Goal: Task Accomplishment & Management: Complete application form

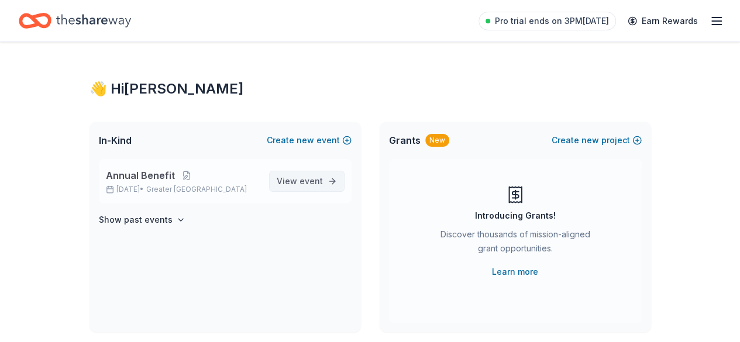
click at [297, 183] on span "View event" at bounding box center [300, 181] width 46 height 14
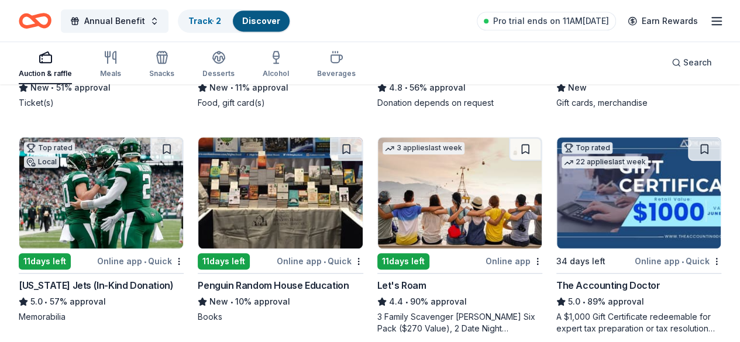
scroll to position [351, 0]
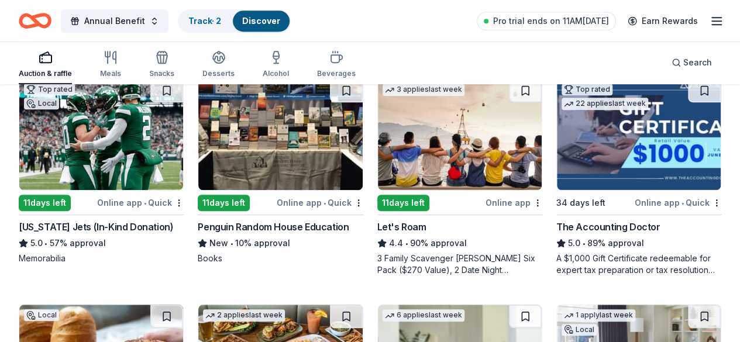
click at [377, 231] on div "Let's Roam" at bounding box center [401, 227] width 49 height 14
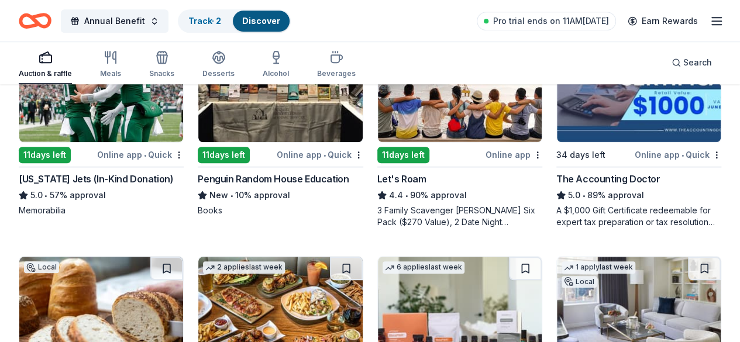
scroll to position [410, 0]
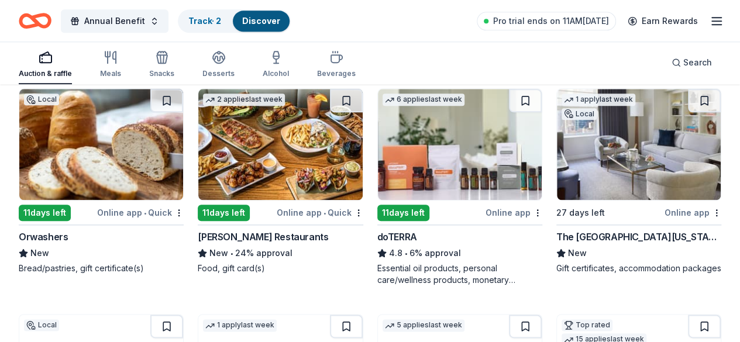
scroll to position [585, 0]
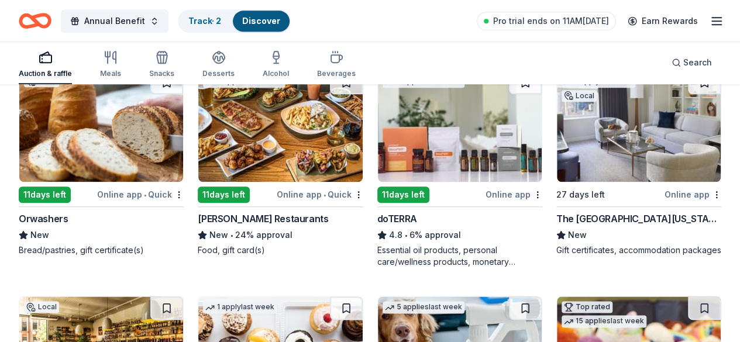
click at [557, 214] on div "The Peninsula New York" at bounding box center [639, 219] width 165 height 14
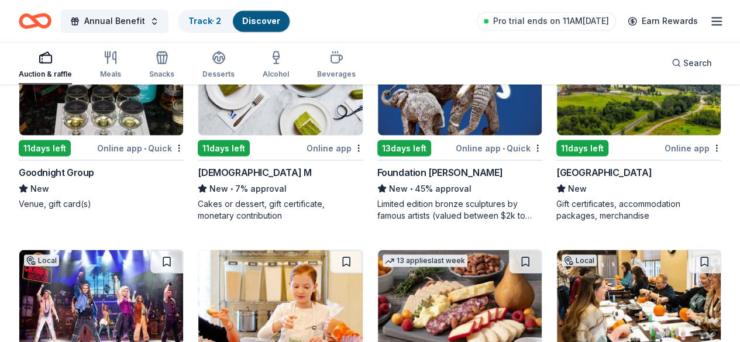
scroll to position [1112, 0]
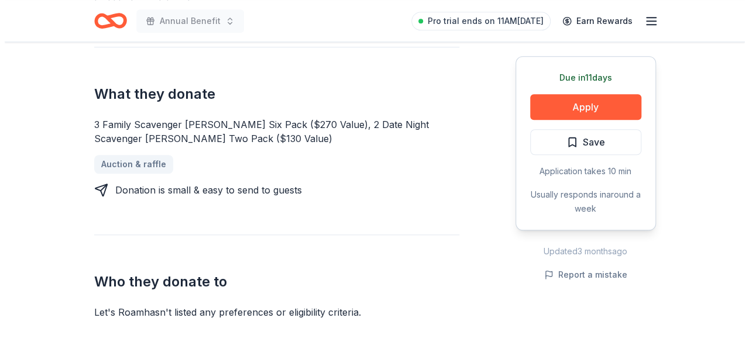
scroll to position [527, 0]
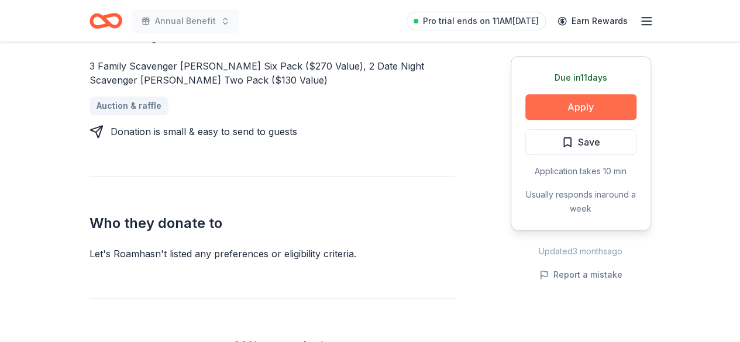
click at [551, 105] on button "Apply" at bounding box center [580, 107] width 111 height 26
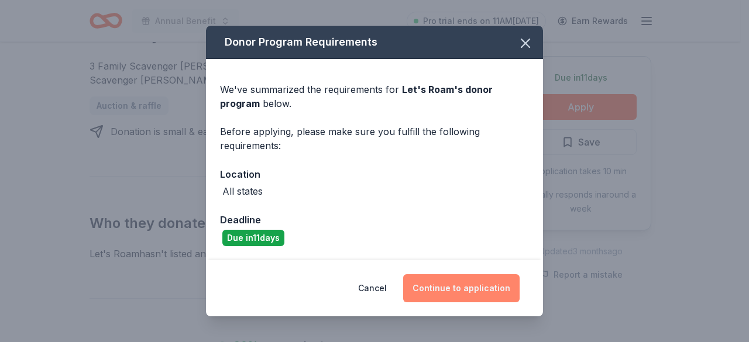
click at [444, 294] on button "Continue to application" at bounding box center [461, 288] width 116 height 28
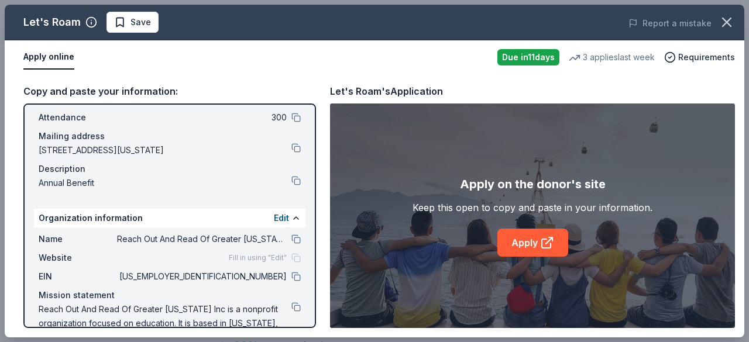
scroll to position [96, 0]
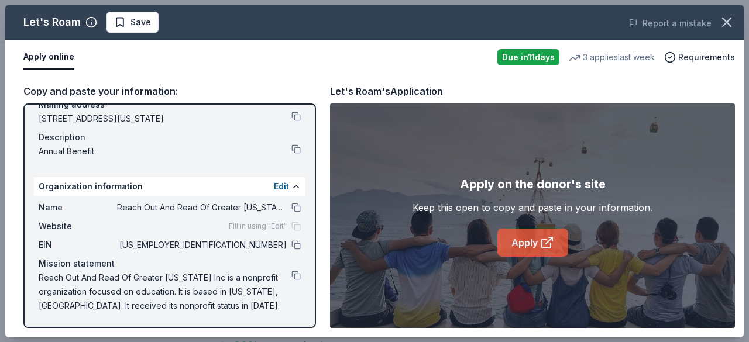
click at [518, 240] on link "Apply" at bounding box center [532, 243] width 71 height 28
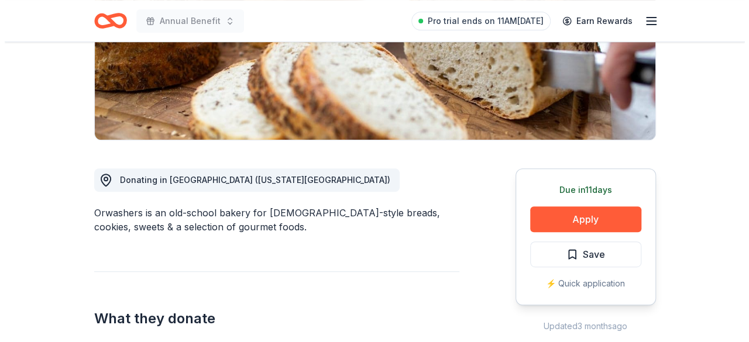
scroll to position [234, 0]
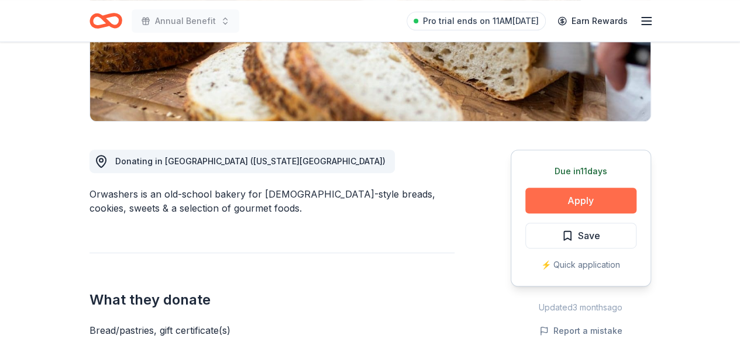
click at [564, 202] on button "Apply" at bounding box center [580, 201] width 111 height 26
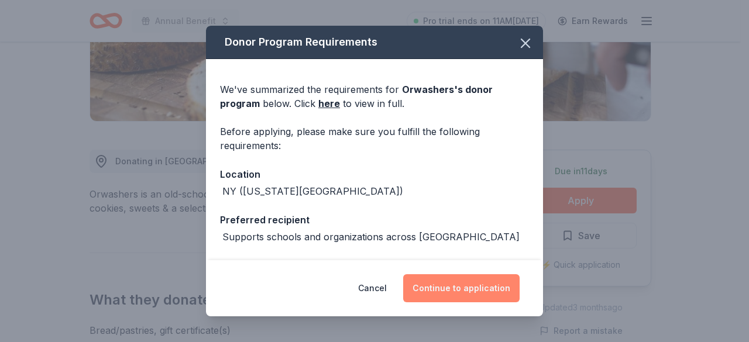
click at [441, 287] on button "Continue to application" at bounding box center [461, 288] width 116 height 28
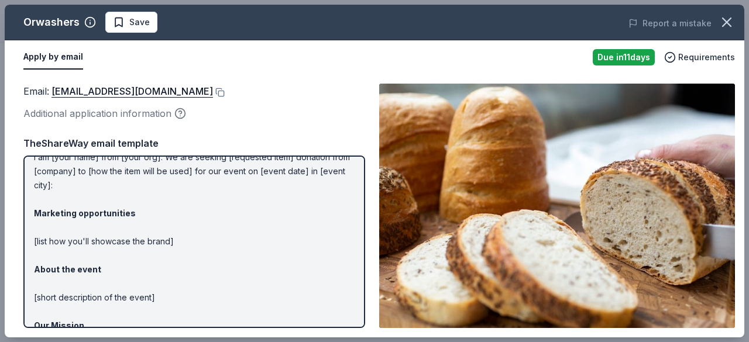
scroll to position [59, 0]
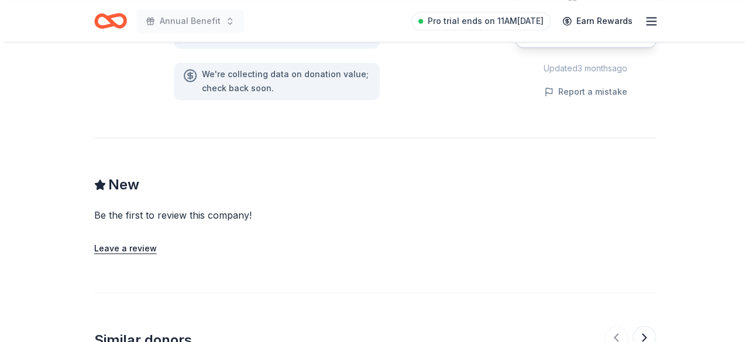
scroll to position [702, 0]
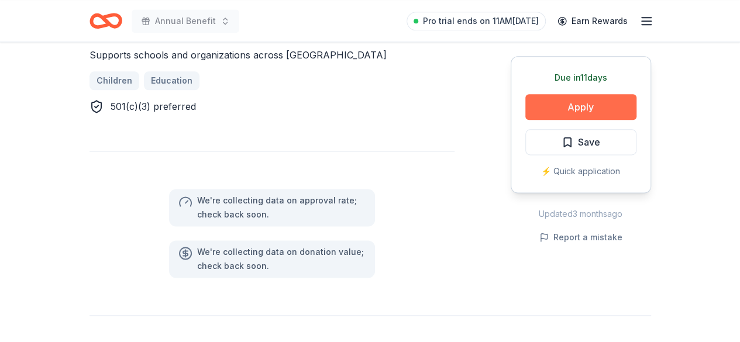
click at [581, 104] on button "Apply" at bounding box center [580, 107] width 111 height 26
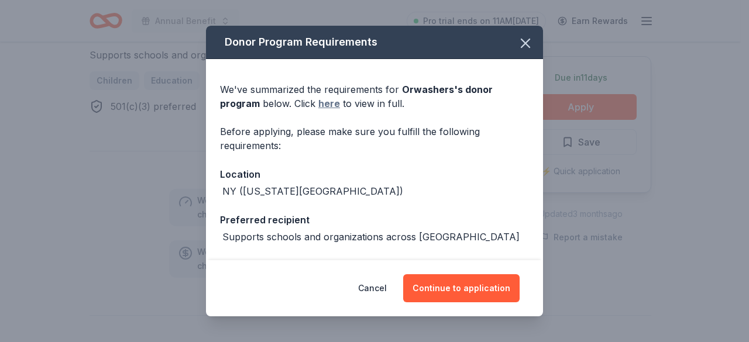
click at [324, 105] on link "here" at bounding box center [329, 104] width 22 height 14
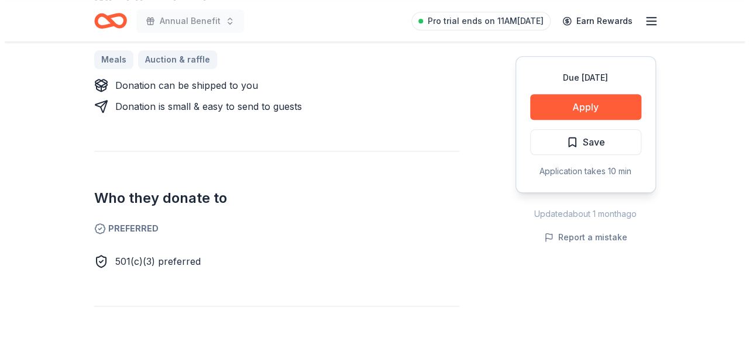
scroll to position [527, 0]
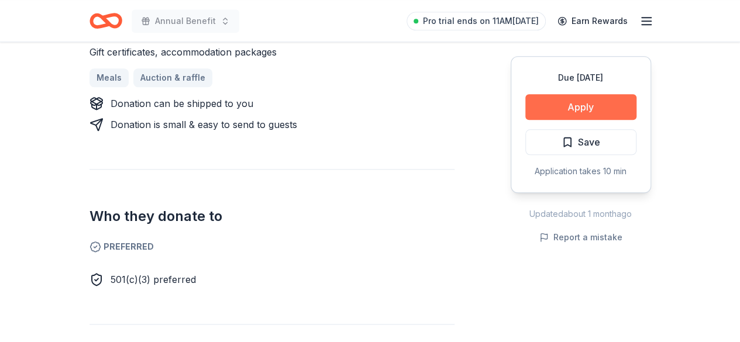
click at [581, 102] on button "Apply" at bounding box center [580, 107] width 111 height 26
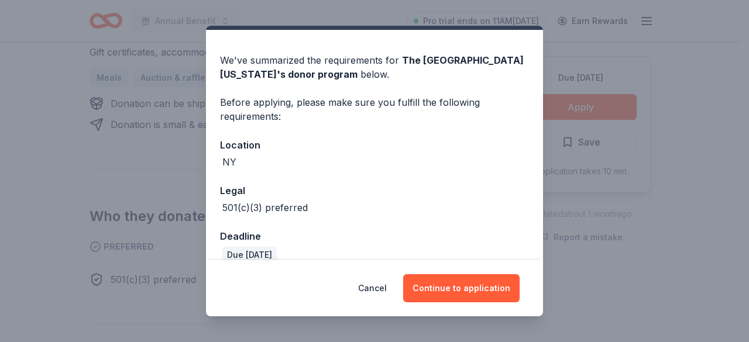
scroll to position [45, 0]
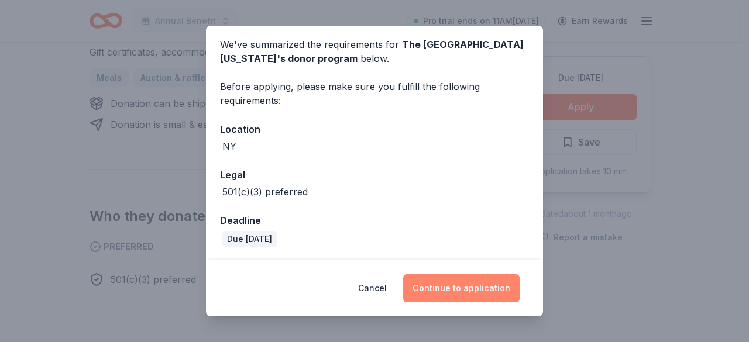
click at [444, 294] on button "Continue to application" at bounding box center [461, 288] width 116 height 28
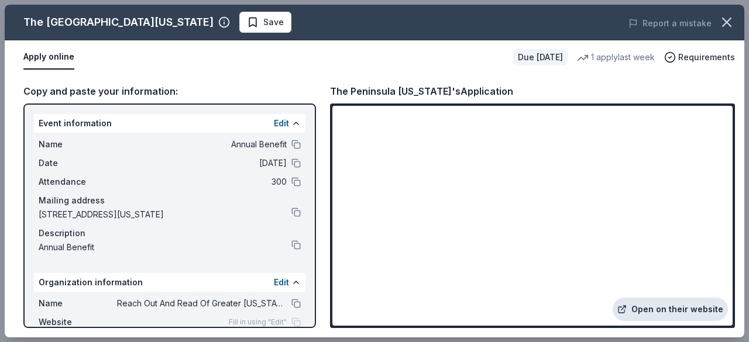
click at [651, 305] on link "Open on their website" at bounding box center [670, 309] width 115 height 23
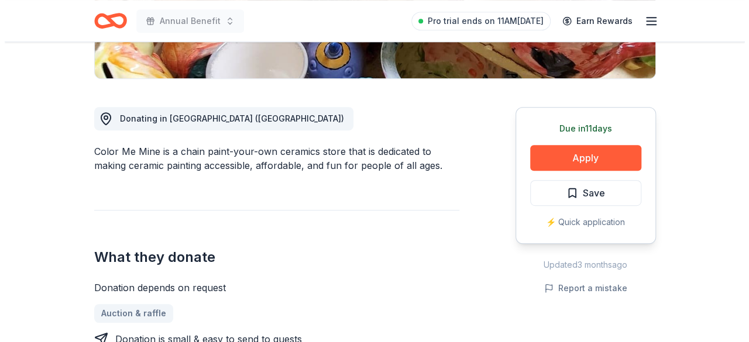
scroll to position [293, 0]
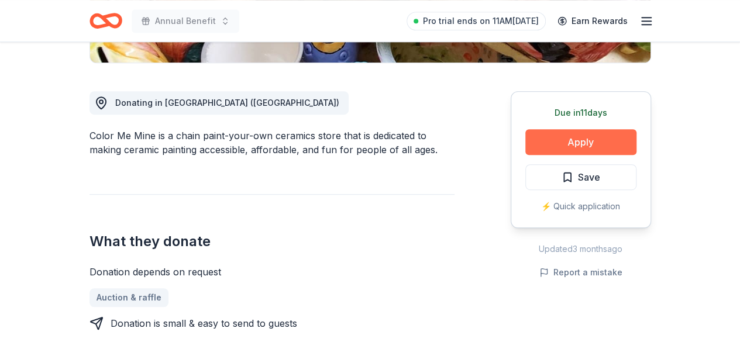
click at [570, 140] on button "Apply" at bounding box center [580, 142] width 111 height 26
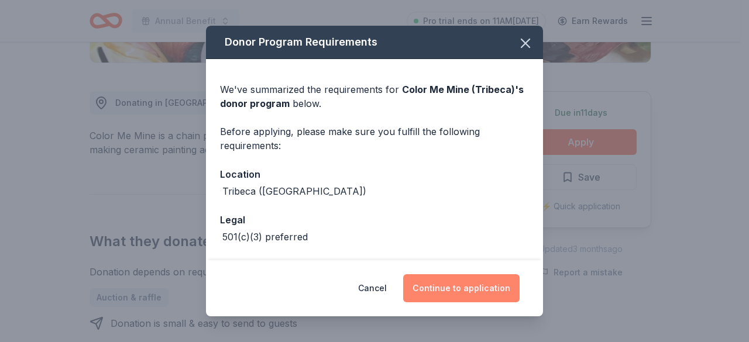
click at [461, 284] on button "Continue to application" at bounding box center [461, 288] width 116 height 28
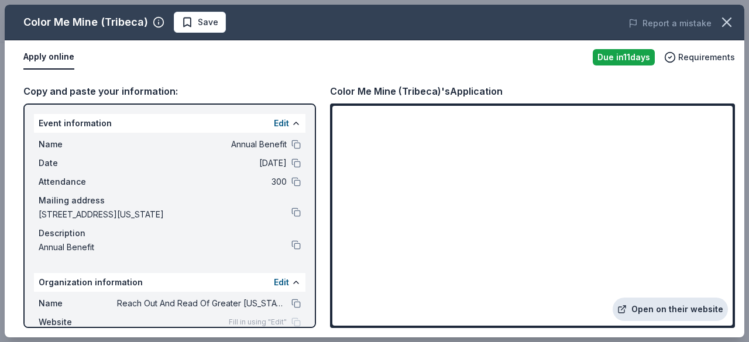
click at [657, 304] on link "Open on their website" at bounding box center [670, 309] width 115 height 23
